Goal: Connect with others: Connect with others

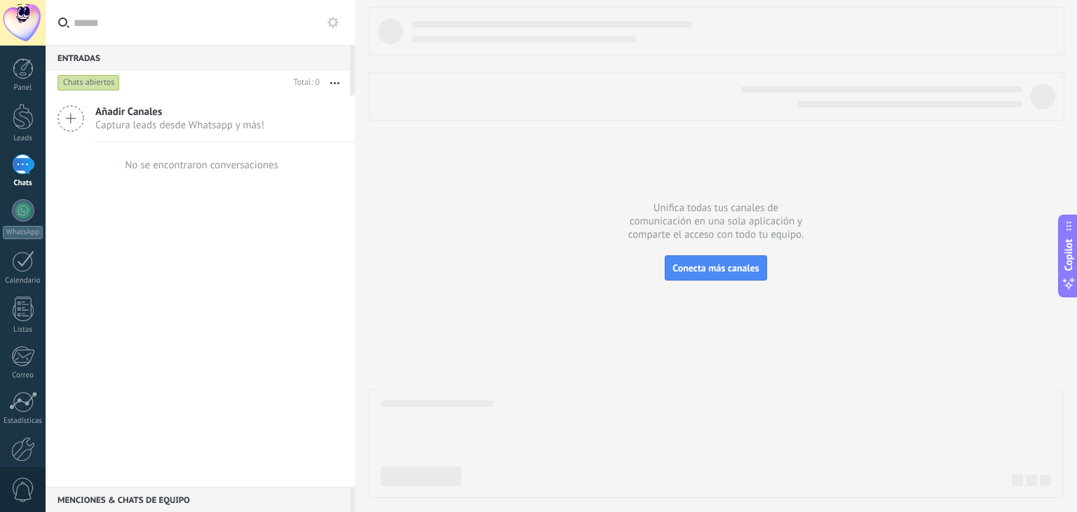
click at [73, 116] on icon at bounding box center [71, 118] width 27 height 27
click at [175, 121] on span "Captura leads desde Whatsapp y más!" at bounding box center [179, 125] width 169 height 13
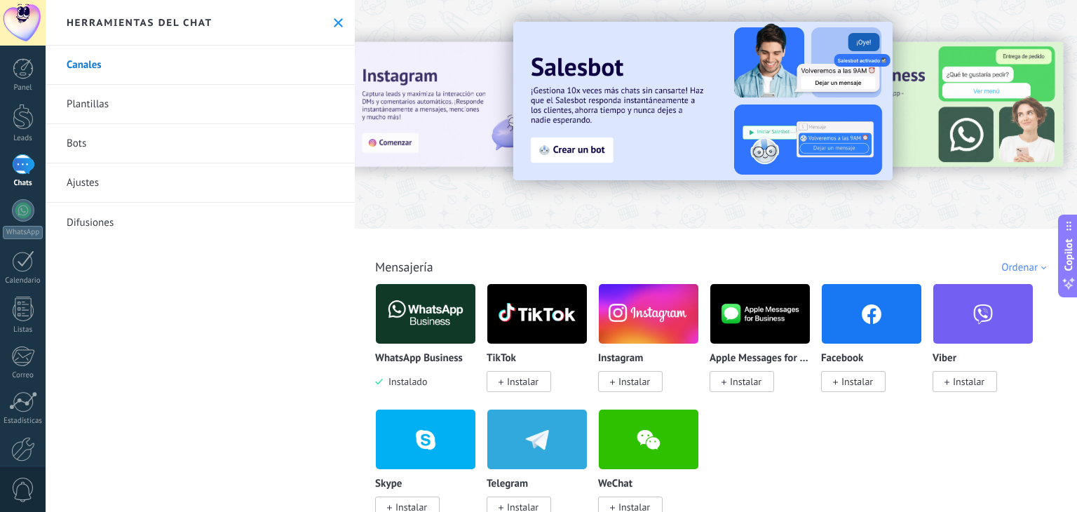
click at [434, 304] on img at bounding box center [426, 314] width 100 height 68
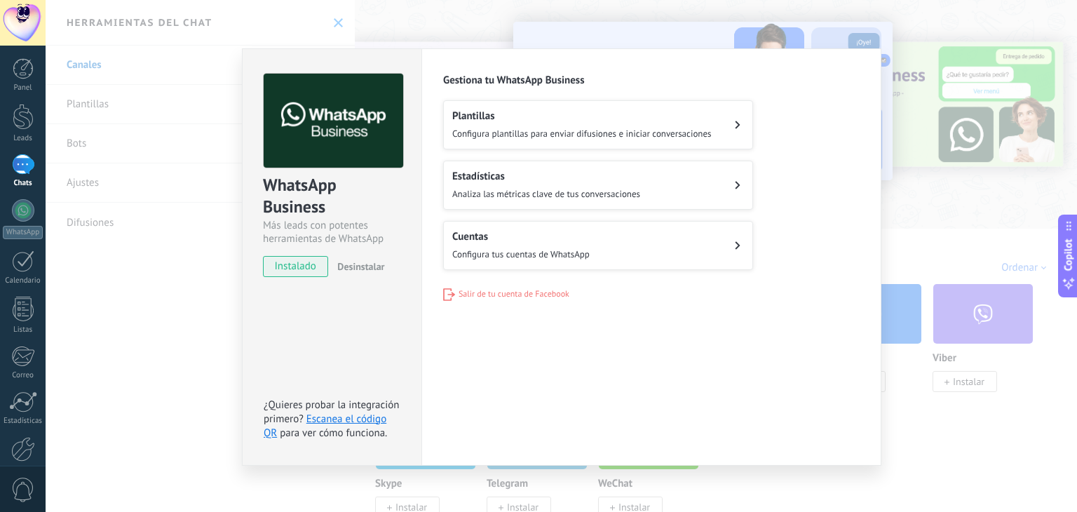
click at [672, 250] on button "Cuentas Configura tus cuentas de WhatsApp" at bounding box center [598, 245] width 310 height 49
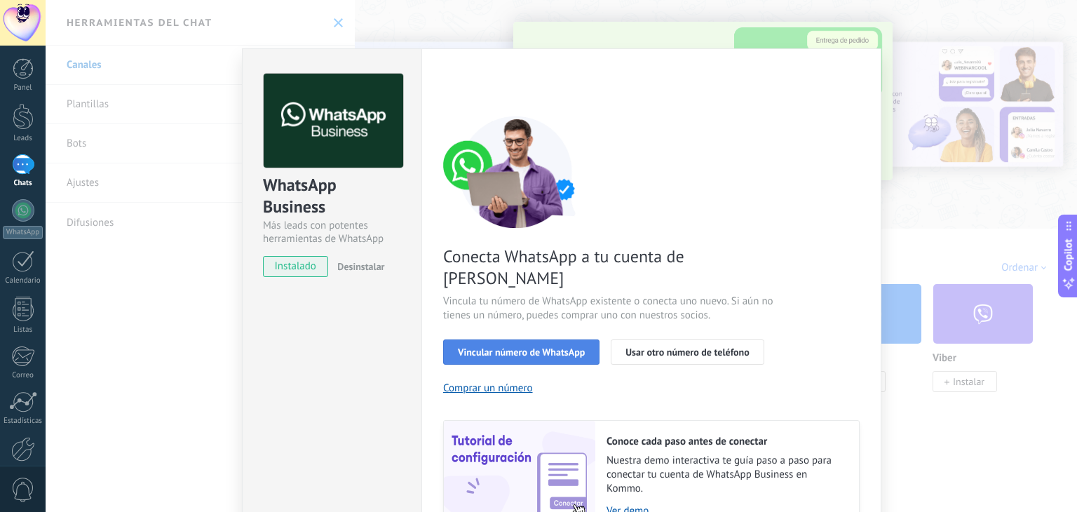
click at [523, 347] on span "Vincular número de WhatsApp" at bounding box center [521, 352] width 127 height 10
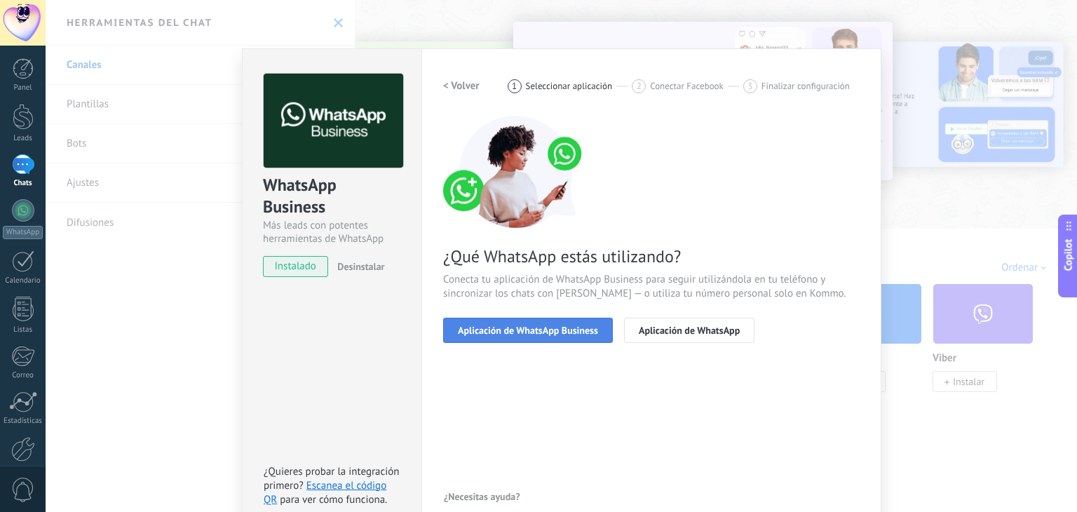
click at [524, 330] on span "Aplicación de WhatsApp Business" at bounding box center [528, 330] width 140 height 10
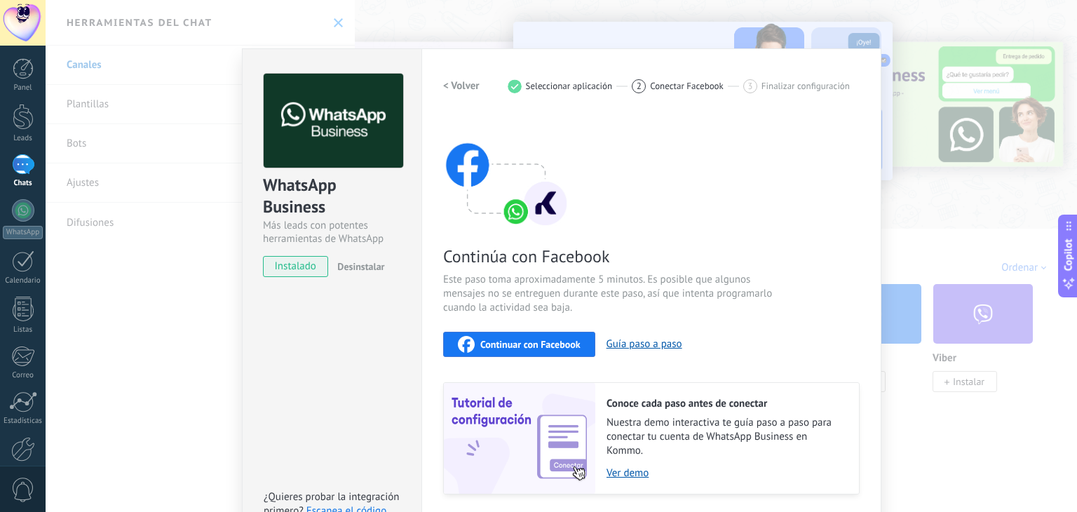
click at [559, 343] on span "Continuar con Facebook" at bounding box center [530, 344] width 100 height 10
